Goal: Task Accomplishment & Management: Use online tool/utility

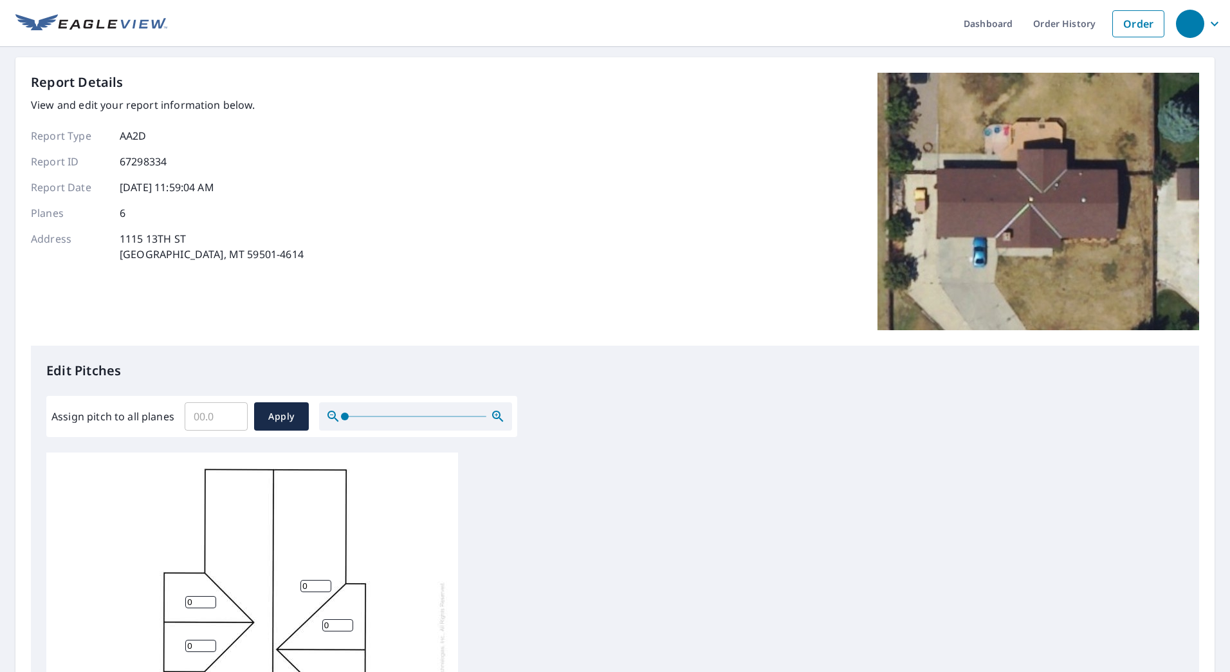
click at [217, 412] on input "Assign pitch to all planes" at bounding box center [216, 416] width 63 height 36
type input "3"
click at [271, 413] on span "Apply" at bounding box center [281, 417] width 34 height 16
type input "3"
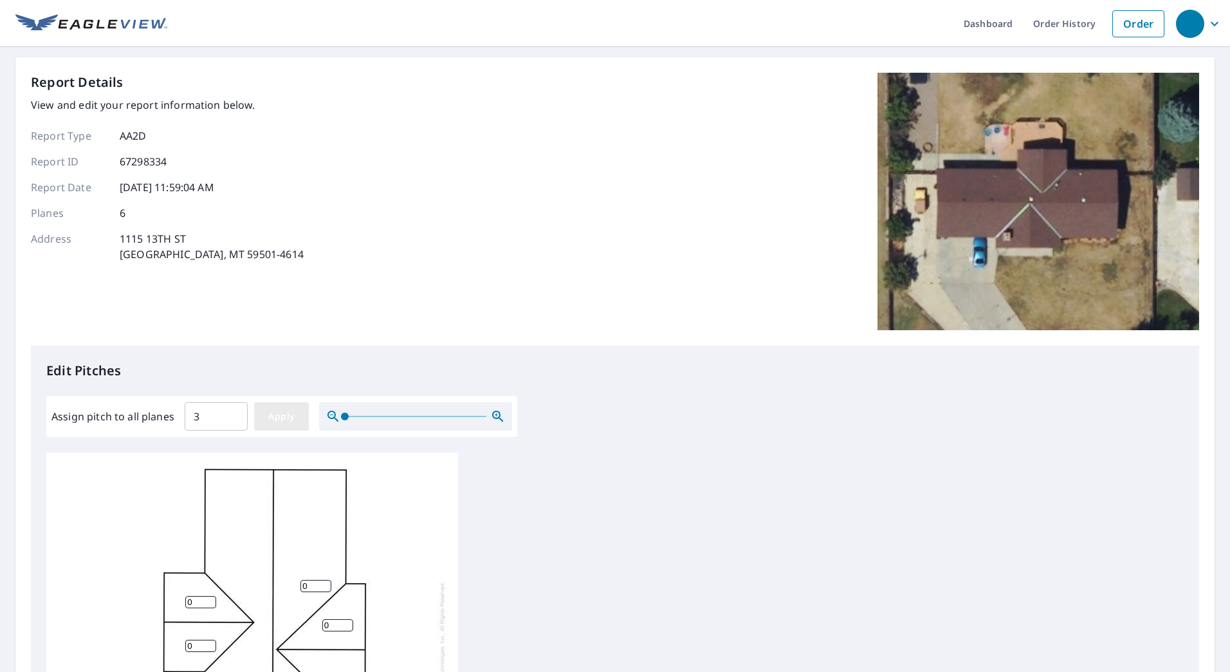
type input "3"
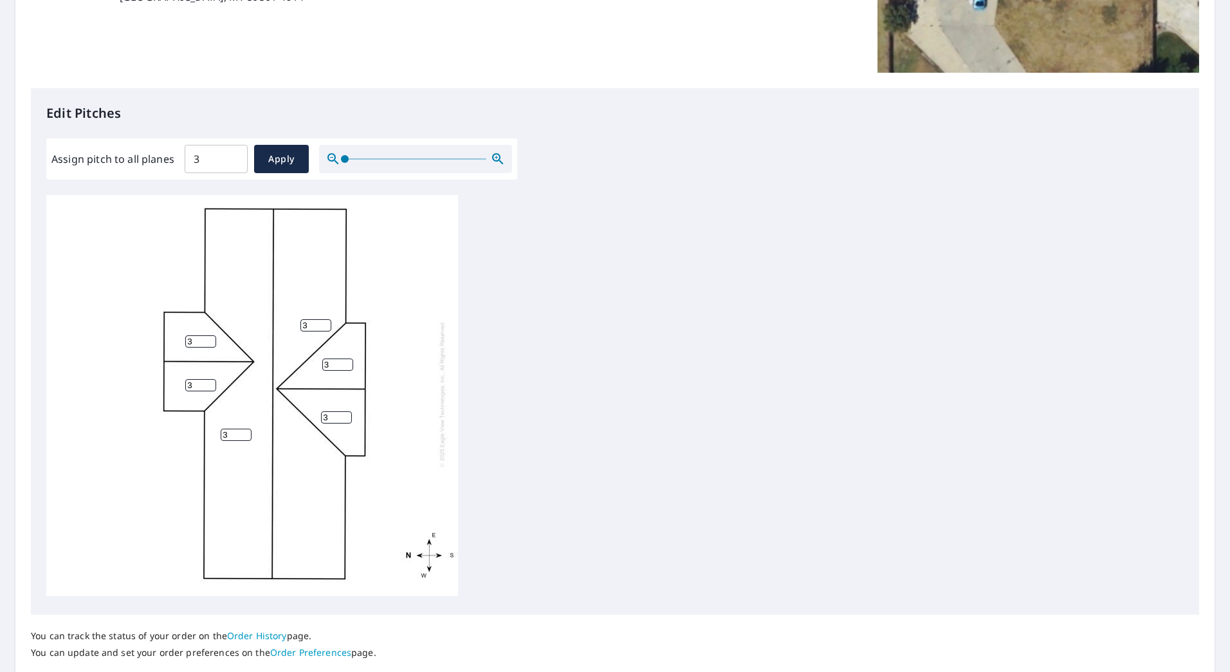
scroll to position [347, 0]
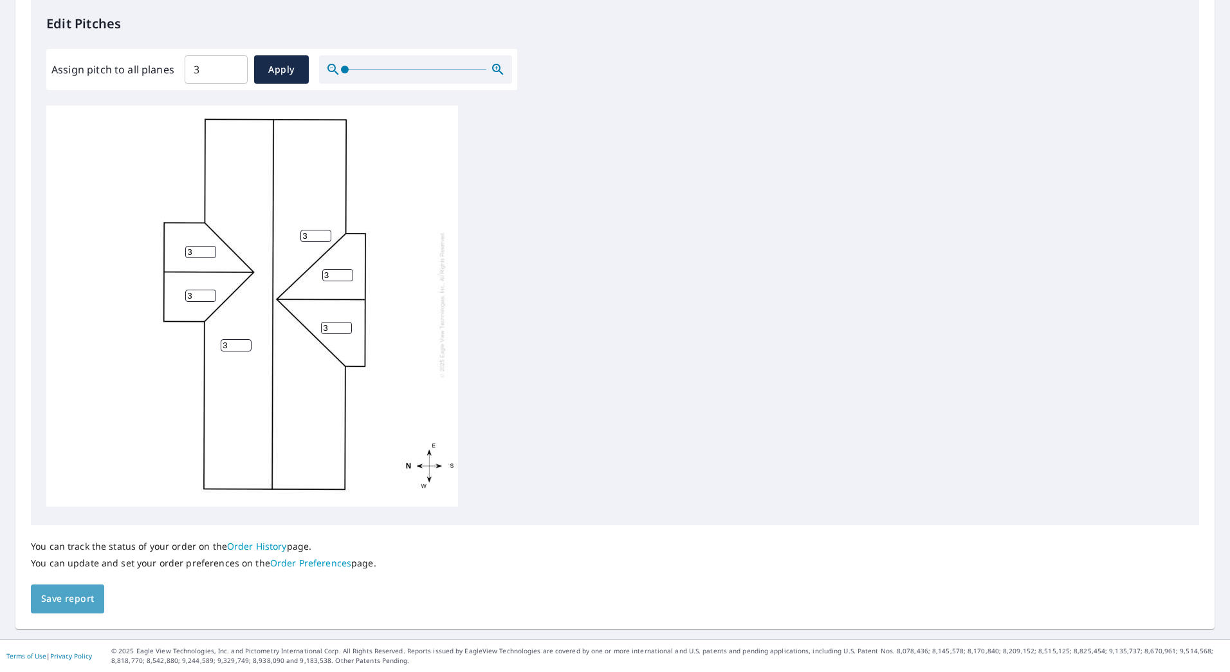
click at [77, 596] on span "Save report" at bounding box center [67, 599] width 53 height 16
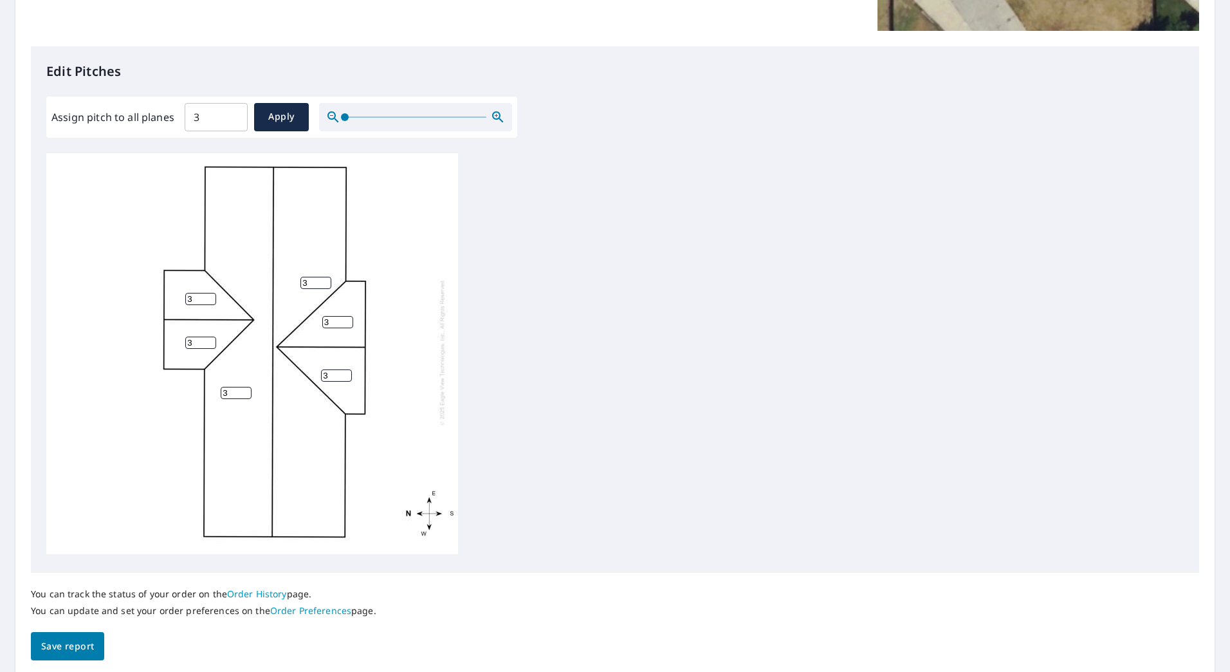
scroll to position [0, 0]
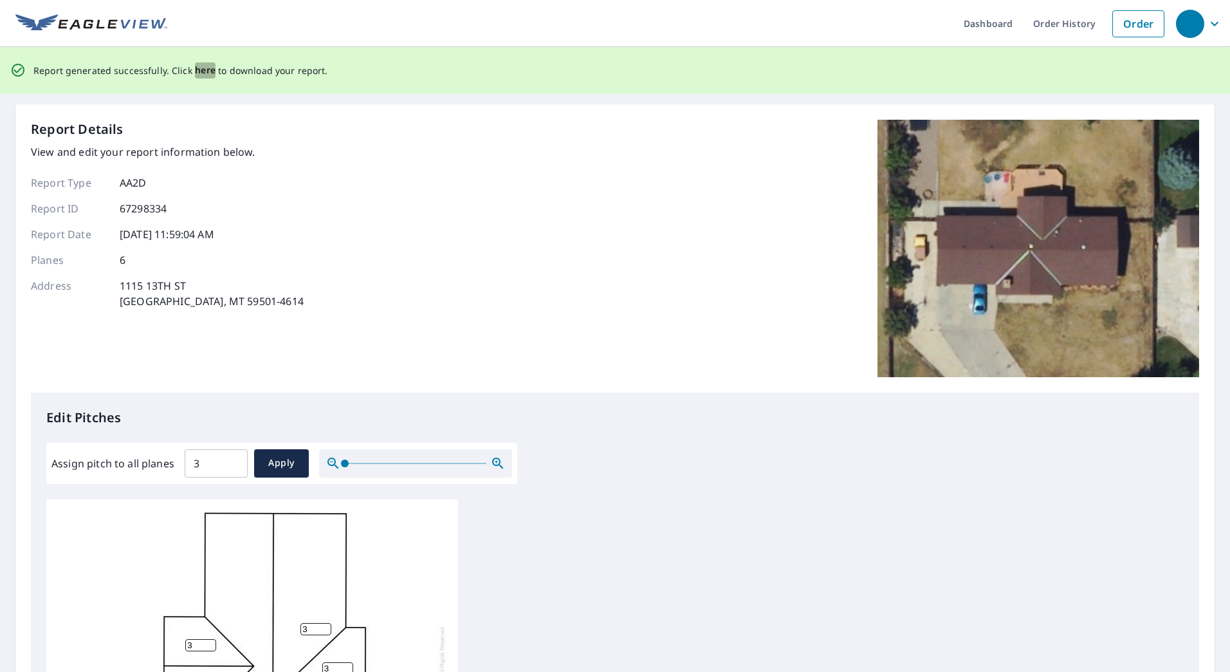
click at [199, 69] on span "here" at bounding box center [205, 70] width 21 height 16
